Goal: Find contact information: Find contact information

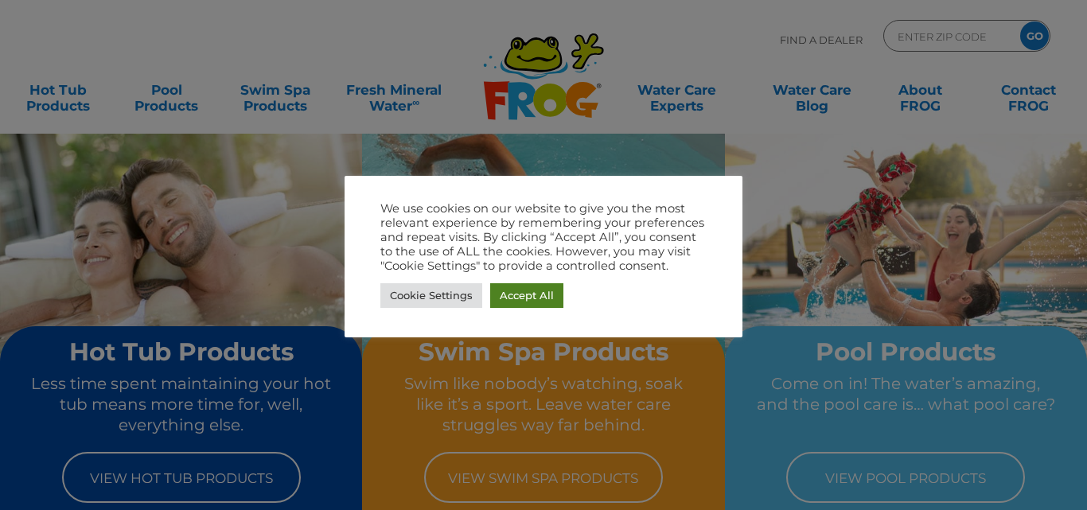
click at [527, 302] on link "Accept All" at bounding box center [526, 295] width 73 height 25
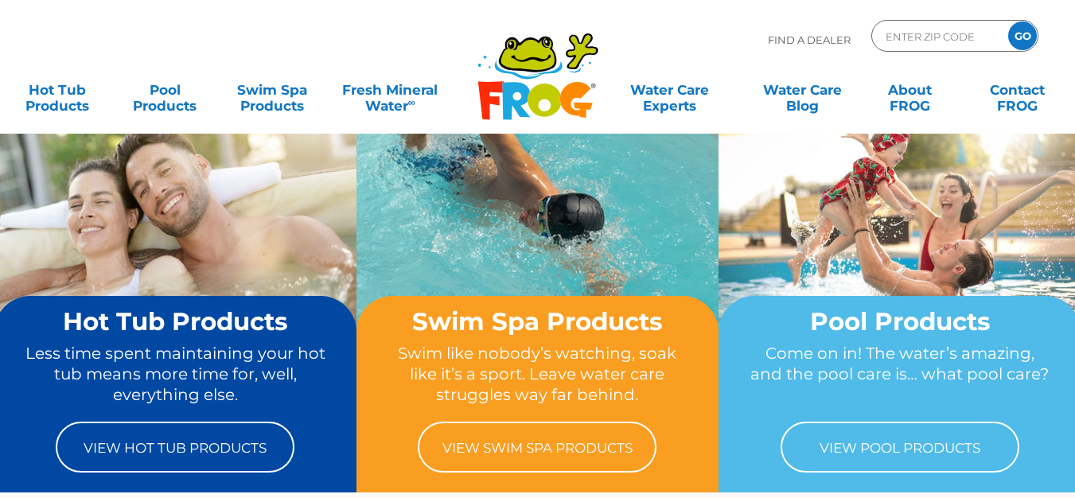
scroll to position [25, 0]
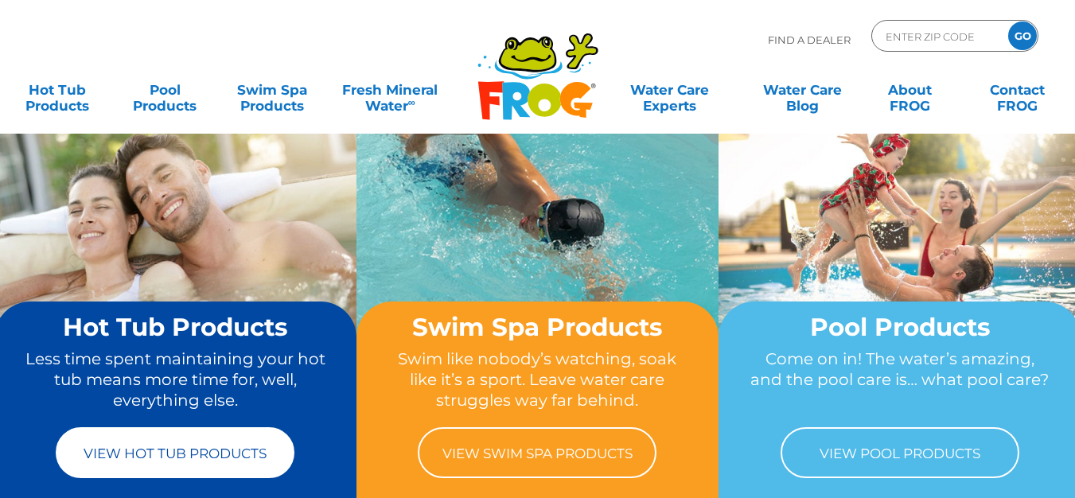
click at [188, 447] on link "View Hot Tub Products" at bounding box center [175, 452] width 239 height 51
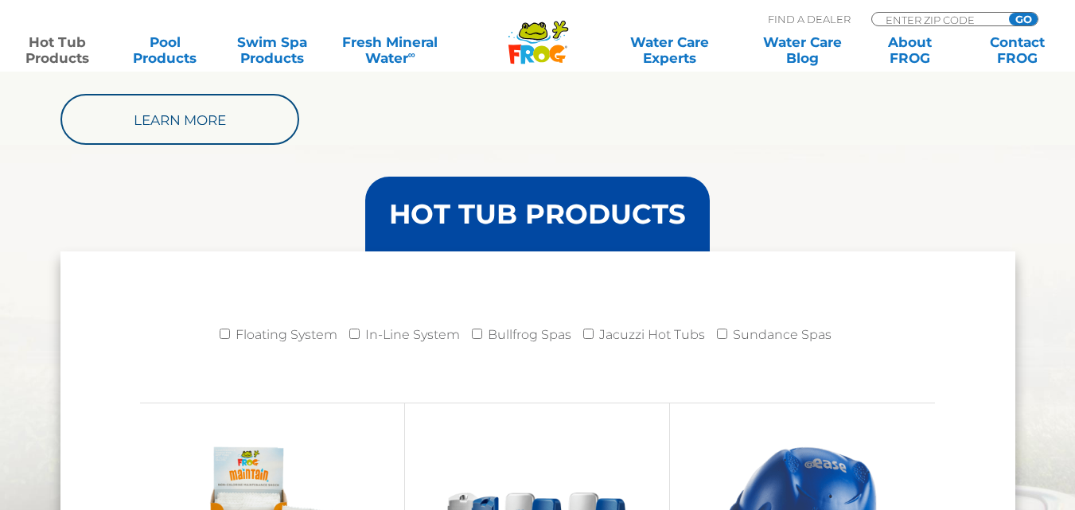
scroll to position [1512, 0]
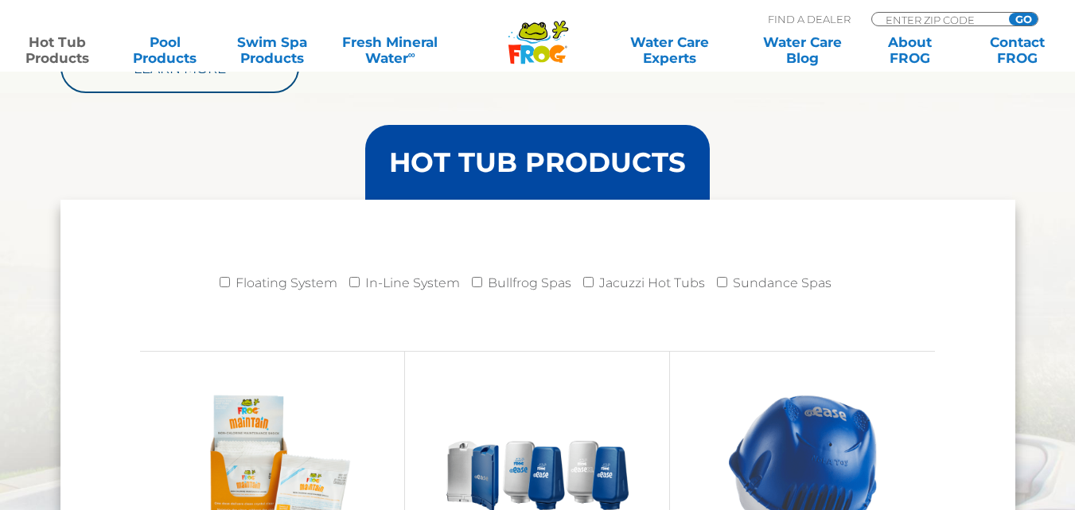
click at [278, 144] on header "HOT TUB PRODUCTS" at bounding box center [537, 162] width 955 height 75
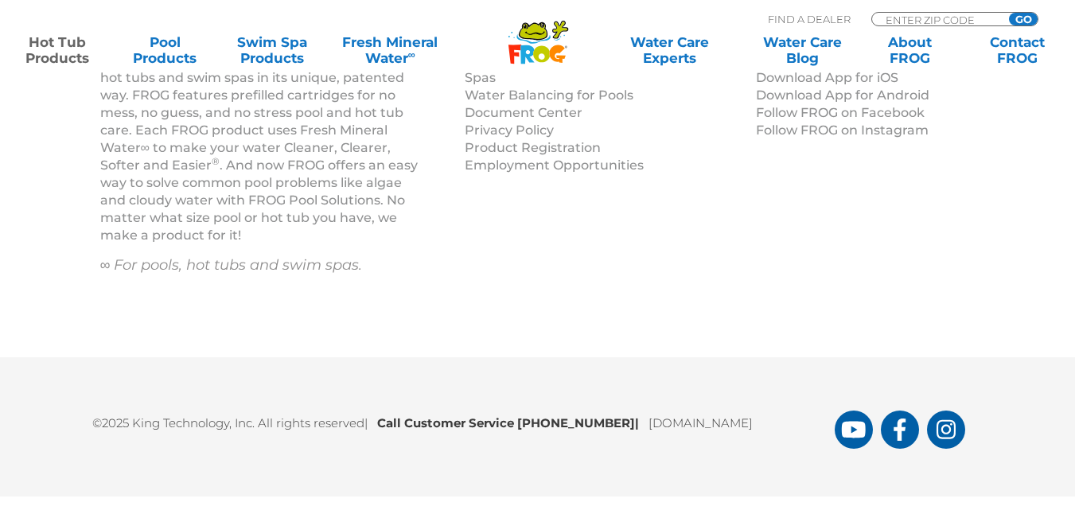
scroll to position [5505, 0]
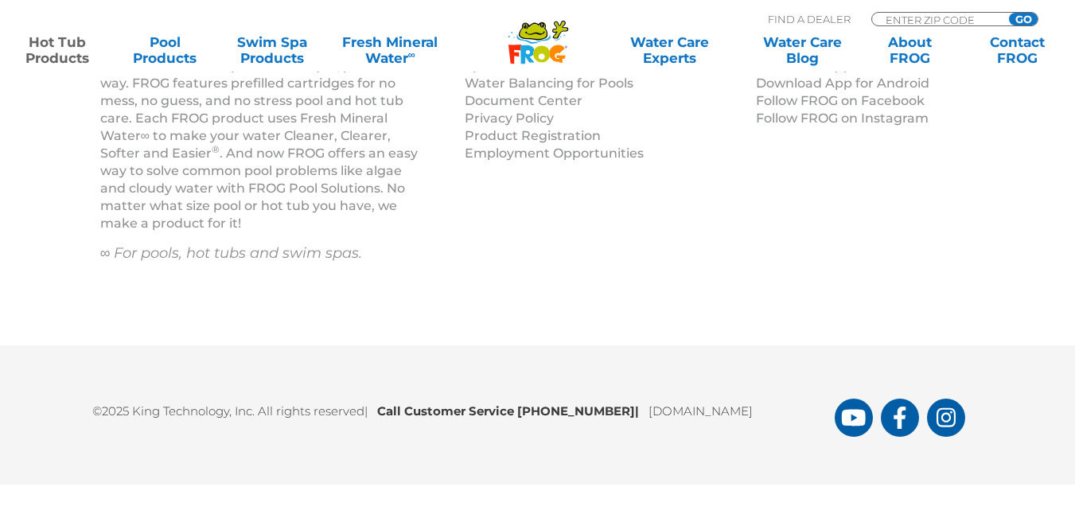
click at [991, 178] on div "About FROG Pool, Hot Tub & Swim Spa Products For more than 25 years, FROG has s…" at bounding box center [537, 155] width 955 height 299
click at [1019, 49] on link "Contact FROG" at bounding box center [1017, 50] width 84 height 32
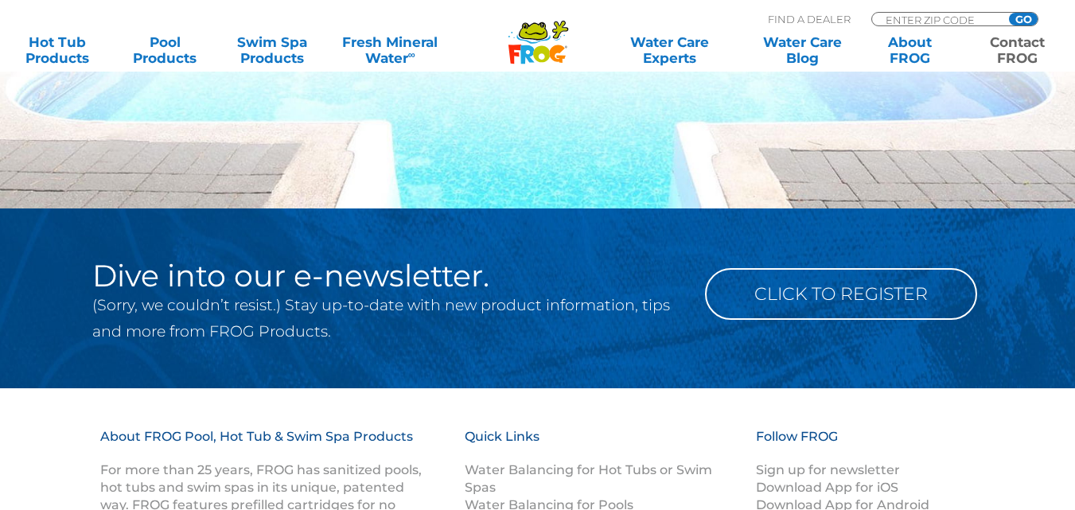
scroll to position [2175, 0]
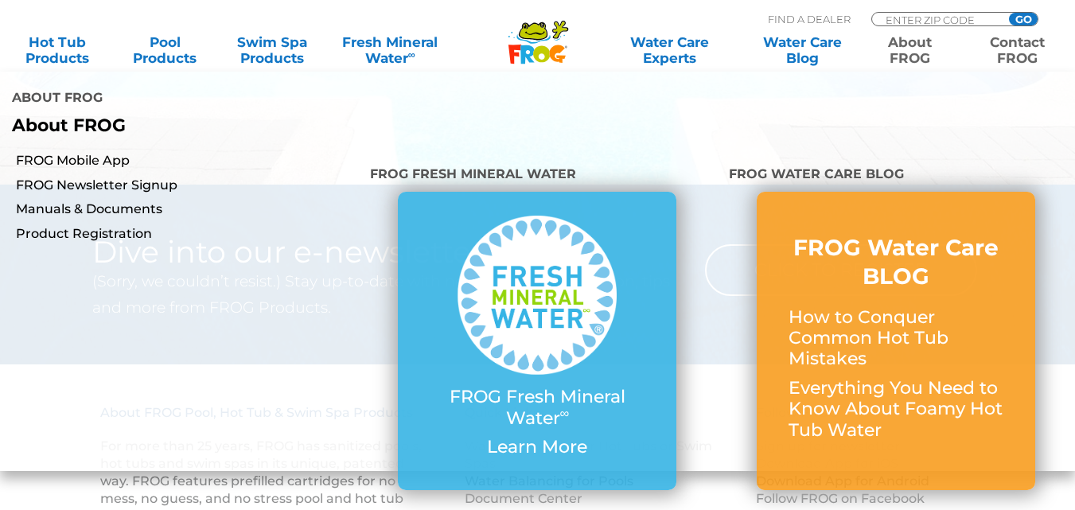
click at [913, 40] on link "About FROG" at bounding box center [910, 50] width 84 height 32
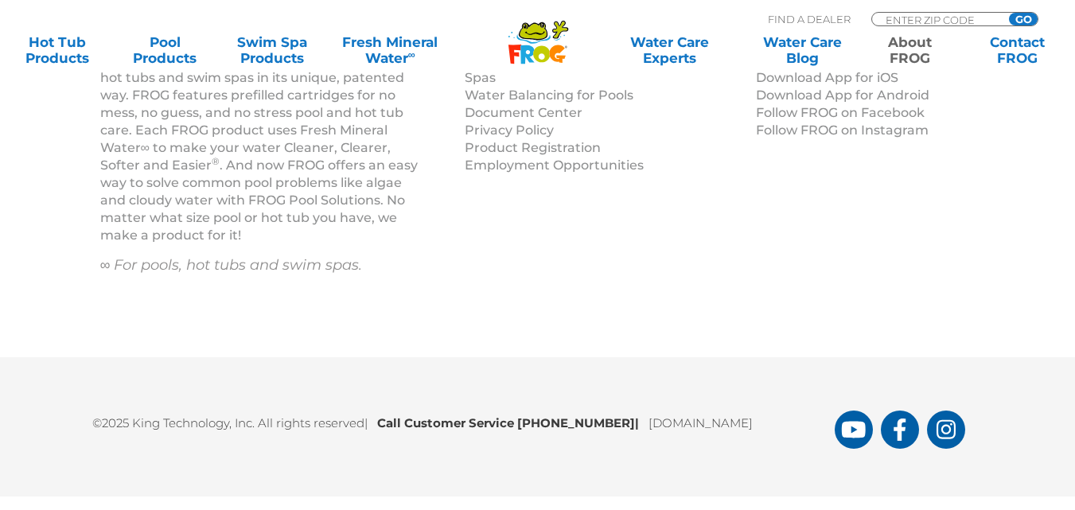
scroll to position [3003, 0]
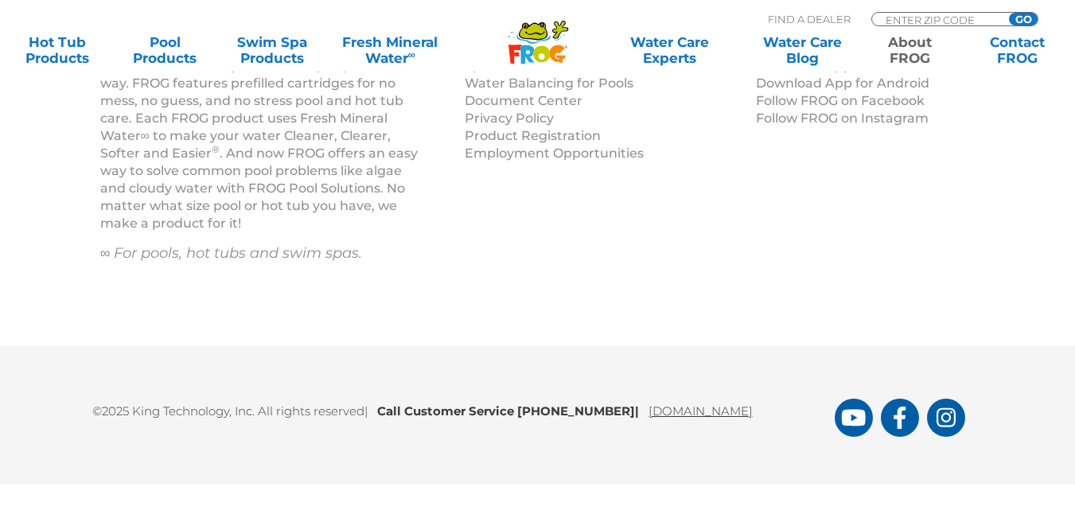
click at [710, 413] on link "[DOMAIN_NAME]" at bounding box center [700, 410] width 104 height 15
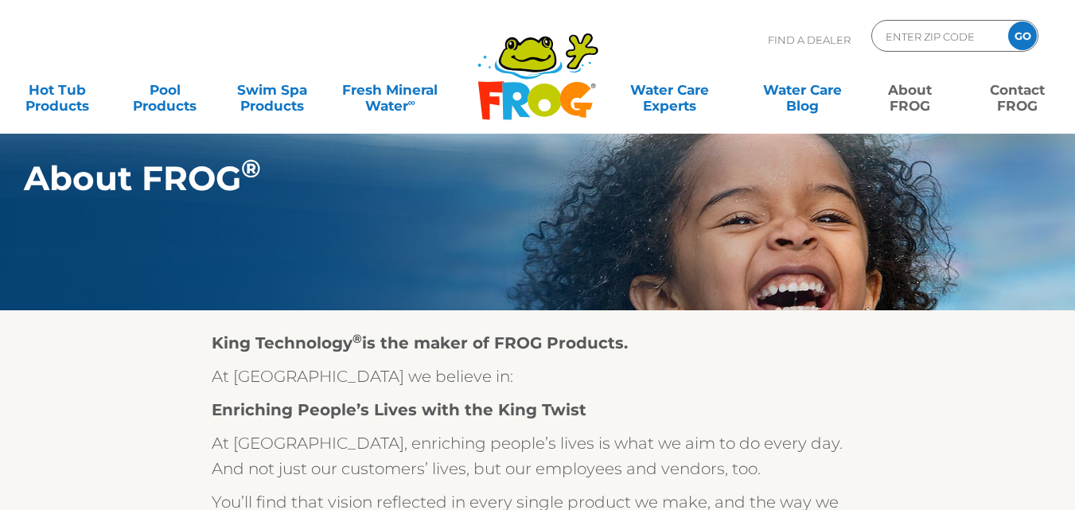
click at [1020, 95] on link "Contact FROG" at bounding box center [1017, 90] width 84 height 32
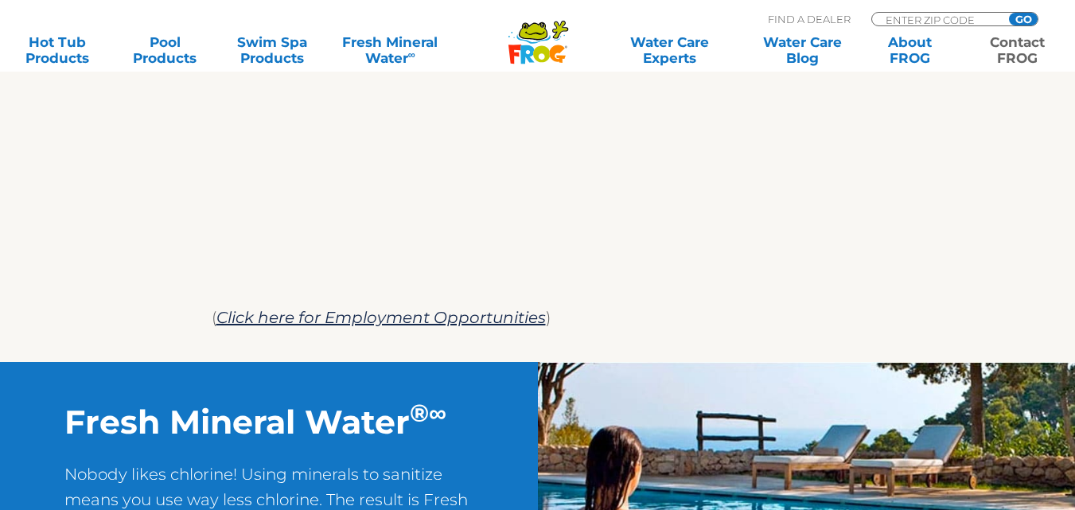
scroll to position [1104, 0]
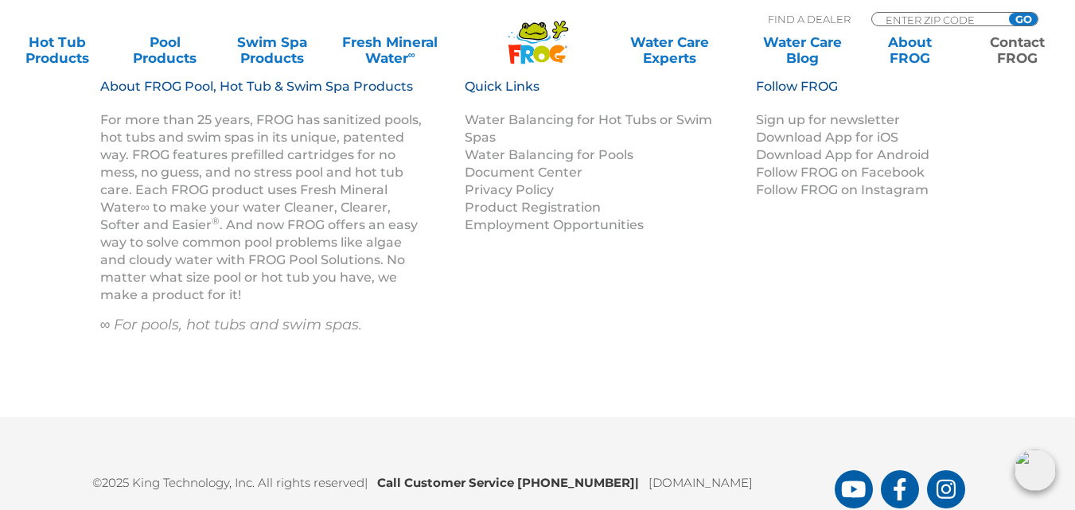
scroll to position [2169, 0]
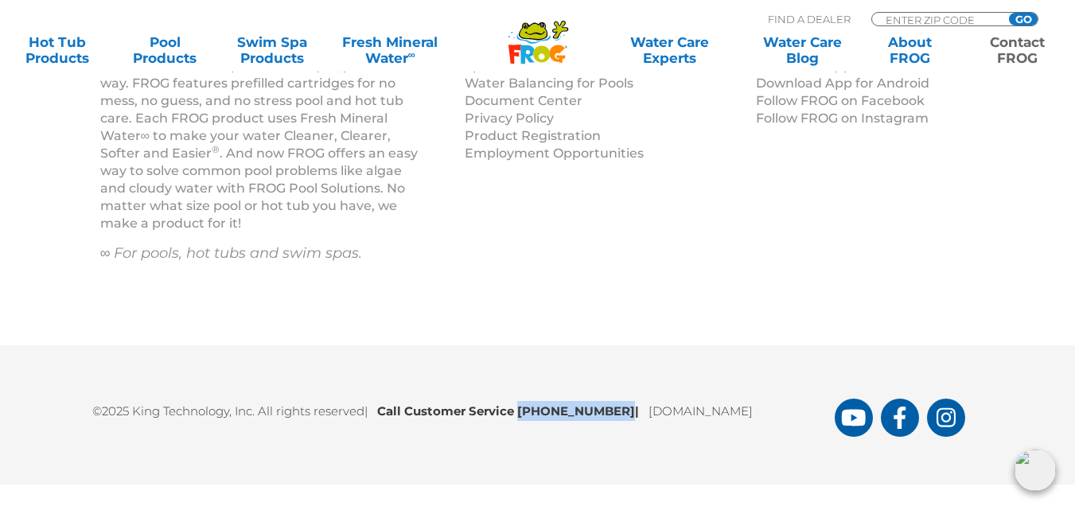
drag, startPoint x: 524, startPoint y: 412, endPoint x: 616, endPoint y: 417, distance: 91.6
click at [616, 417] on b "Call Customer Service [PHONE_NUMBER] |" at bounding box center [512, 410] width 271 height 15
copy b "[PHONE_NUMBER]"
